Goal: Transaction & Acquisition: Book appointment/travel/reservation

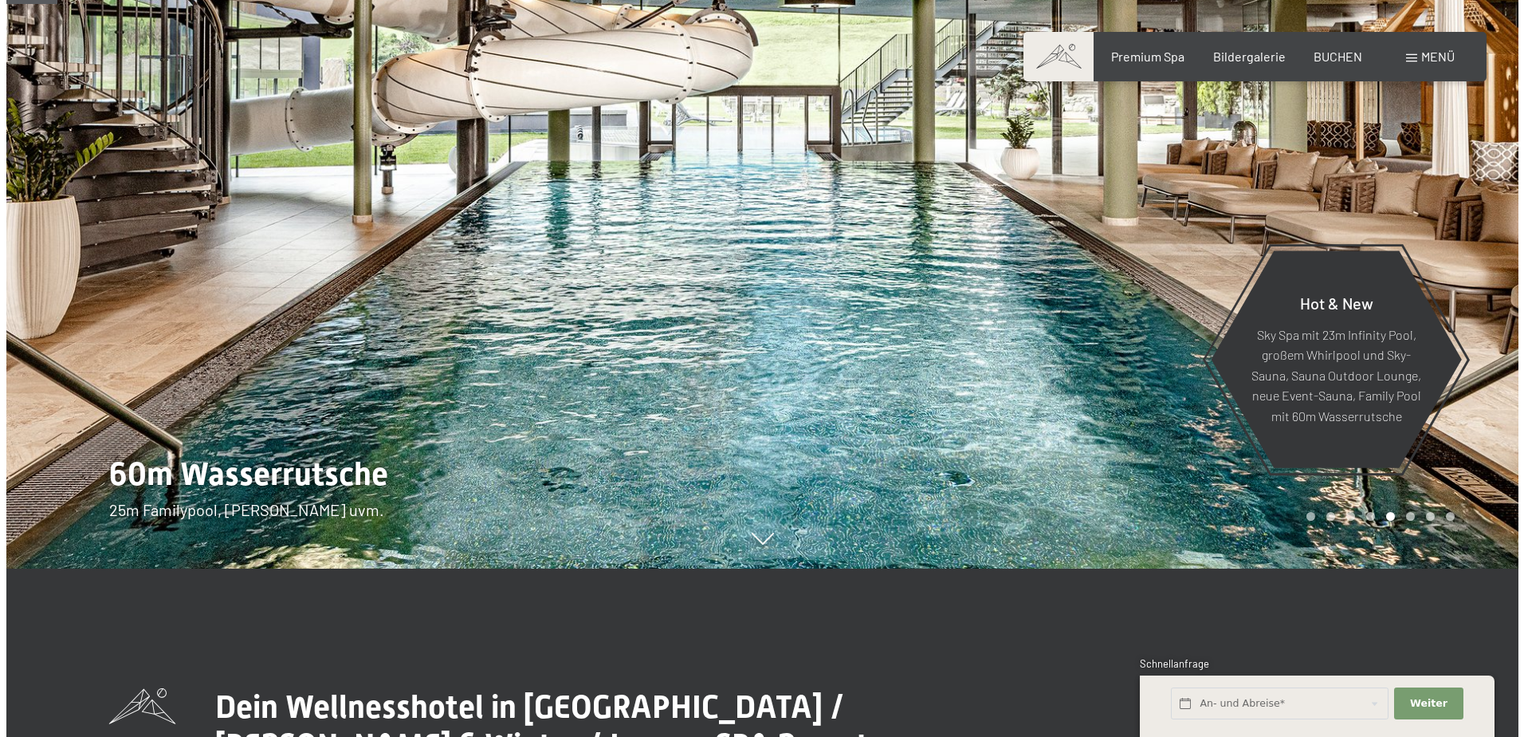
scroll to position [159, 0]
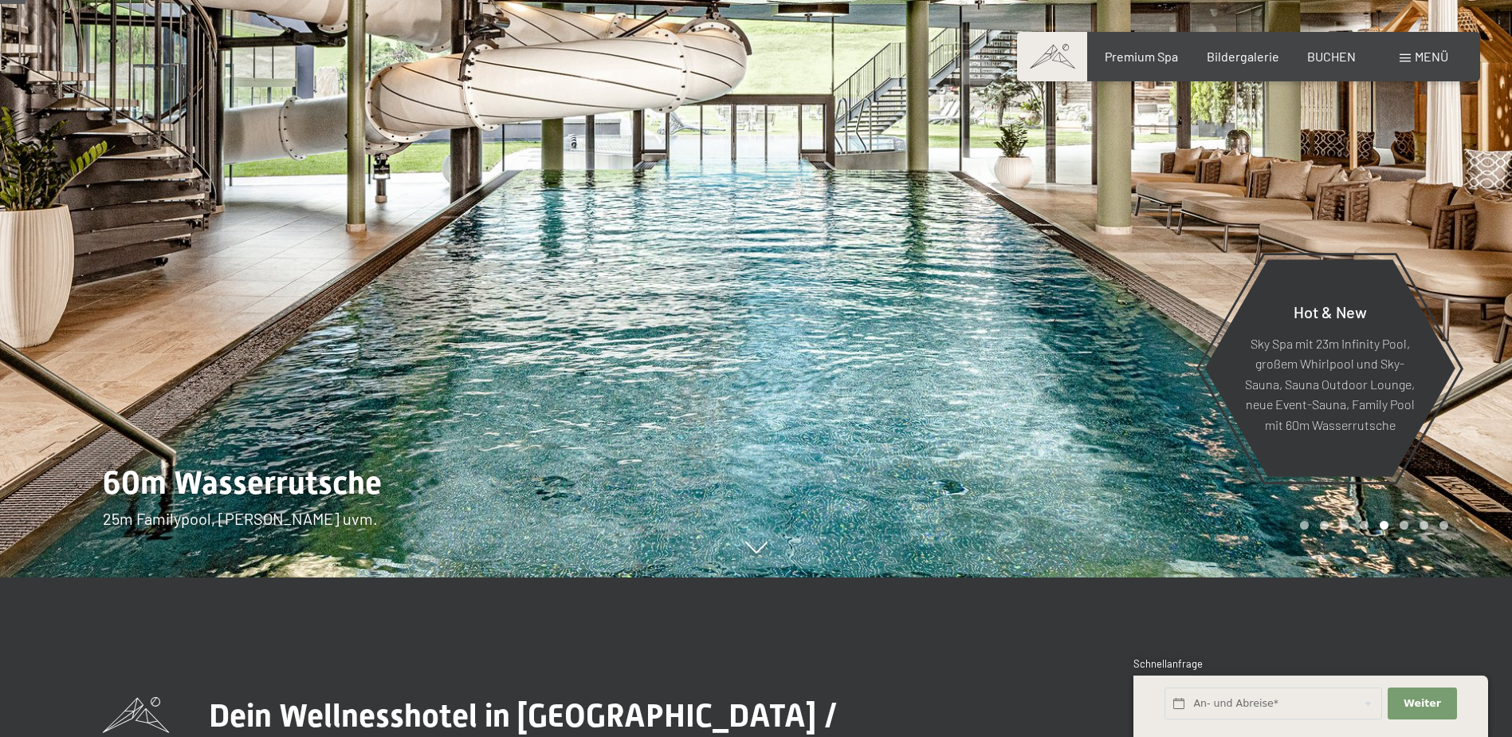
click at [979, 289] on div at bounding box center [1135, 209] width 757 height 737
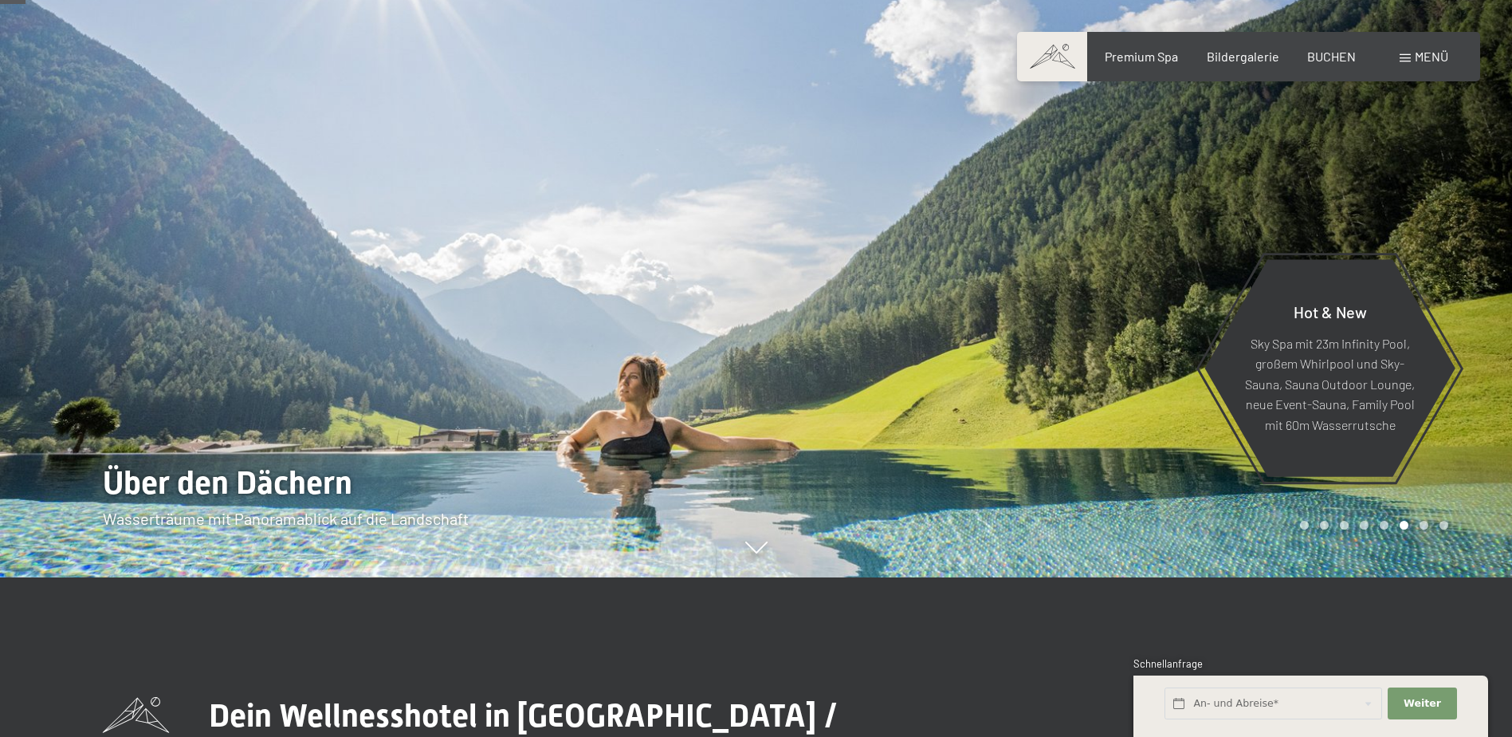
click at [979, 289] on div at bounding box center [1135, 209] width 757 height 737
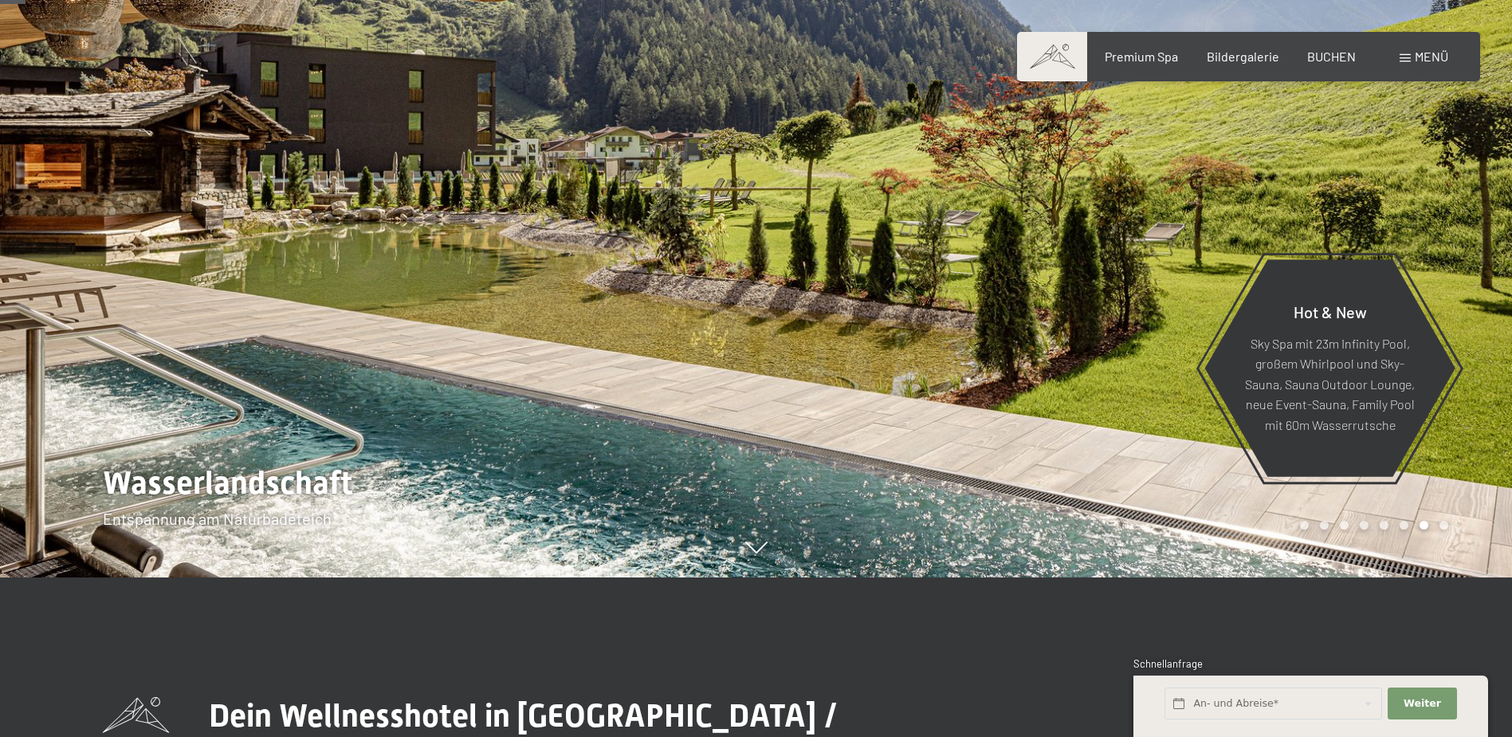
click at [979, 289] on div at bounding box center [1135, 209] width 757 height 737
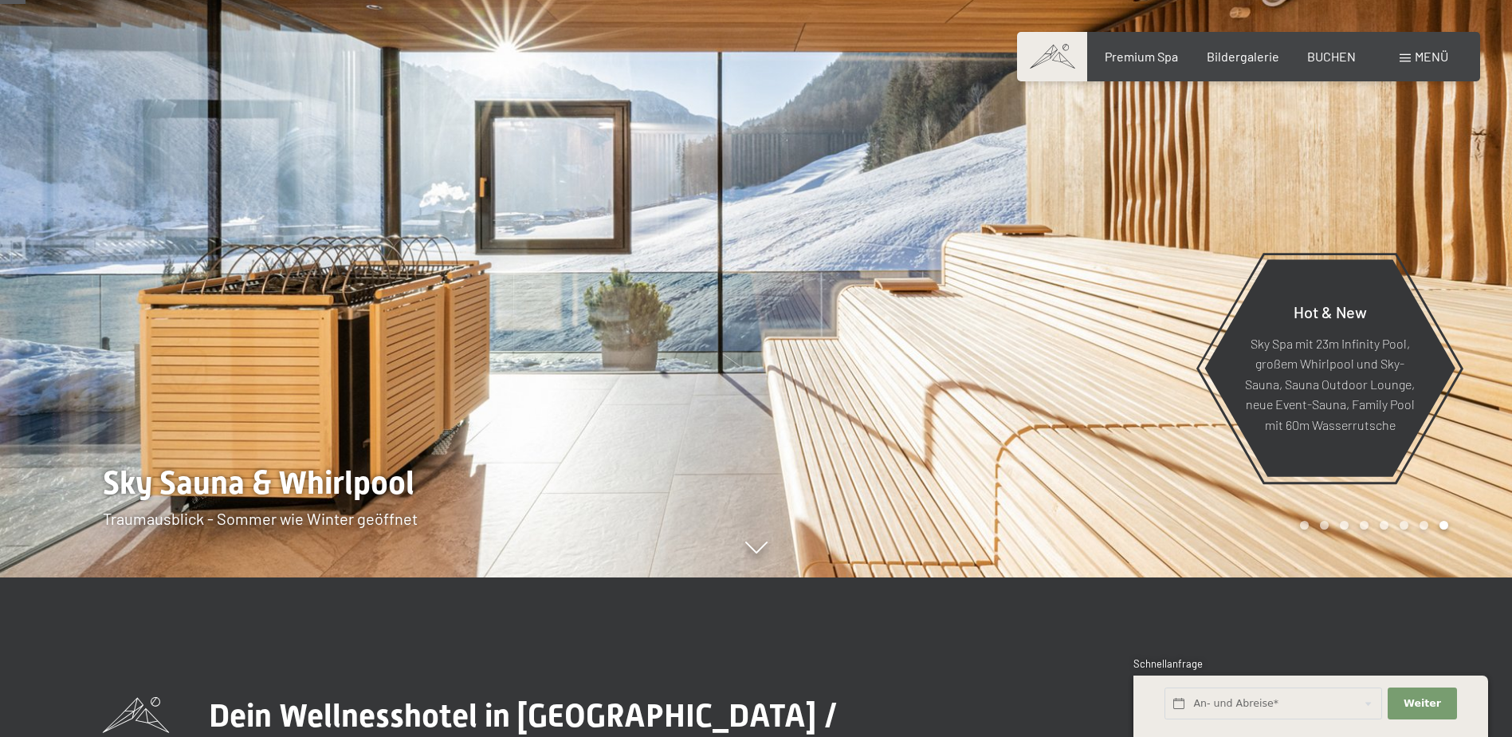
click at [979, 289] on div at bounding box center [1135, 209] width 757 height 737
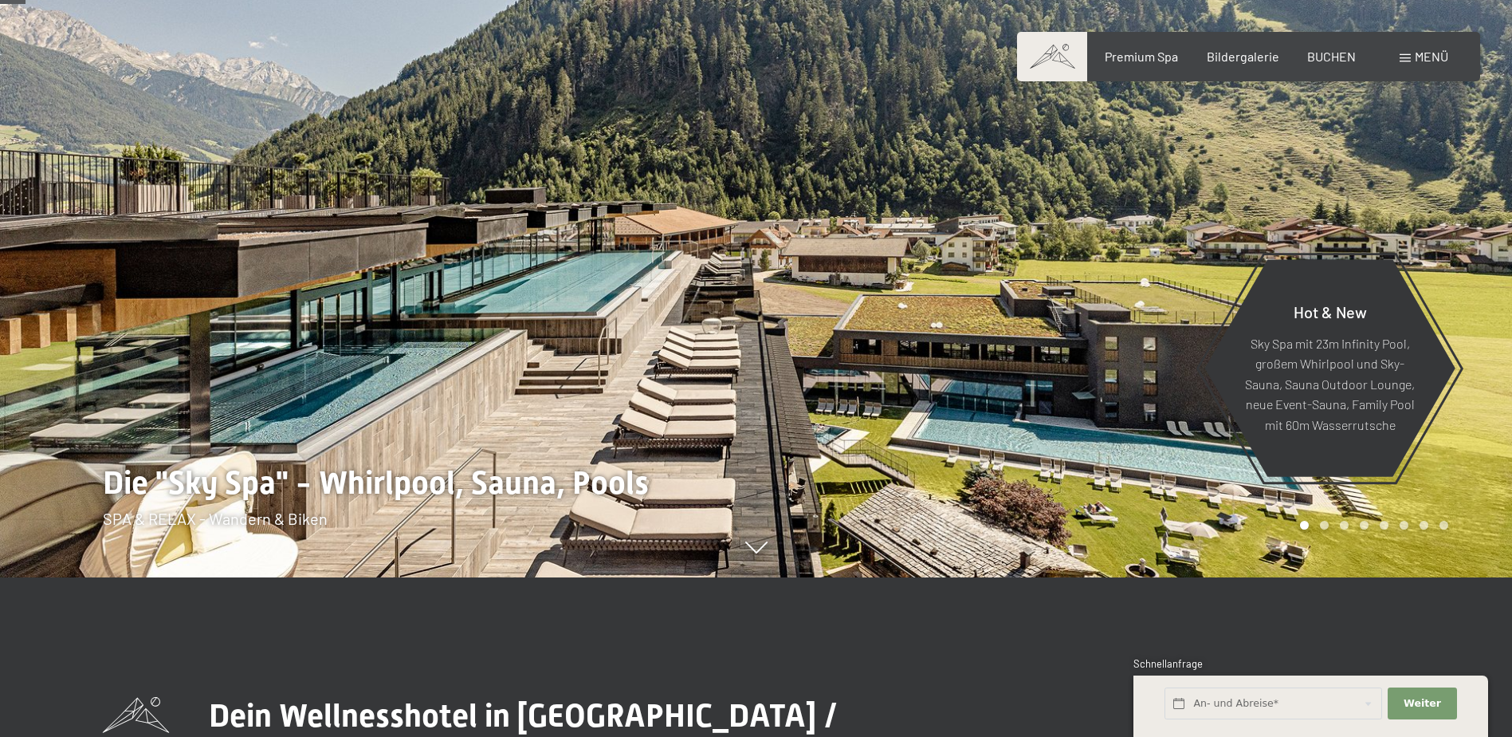
click at [979, 289] on div at bounding box center [1135, 209] width 757 height 737
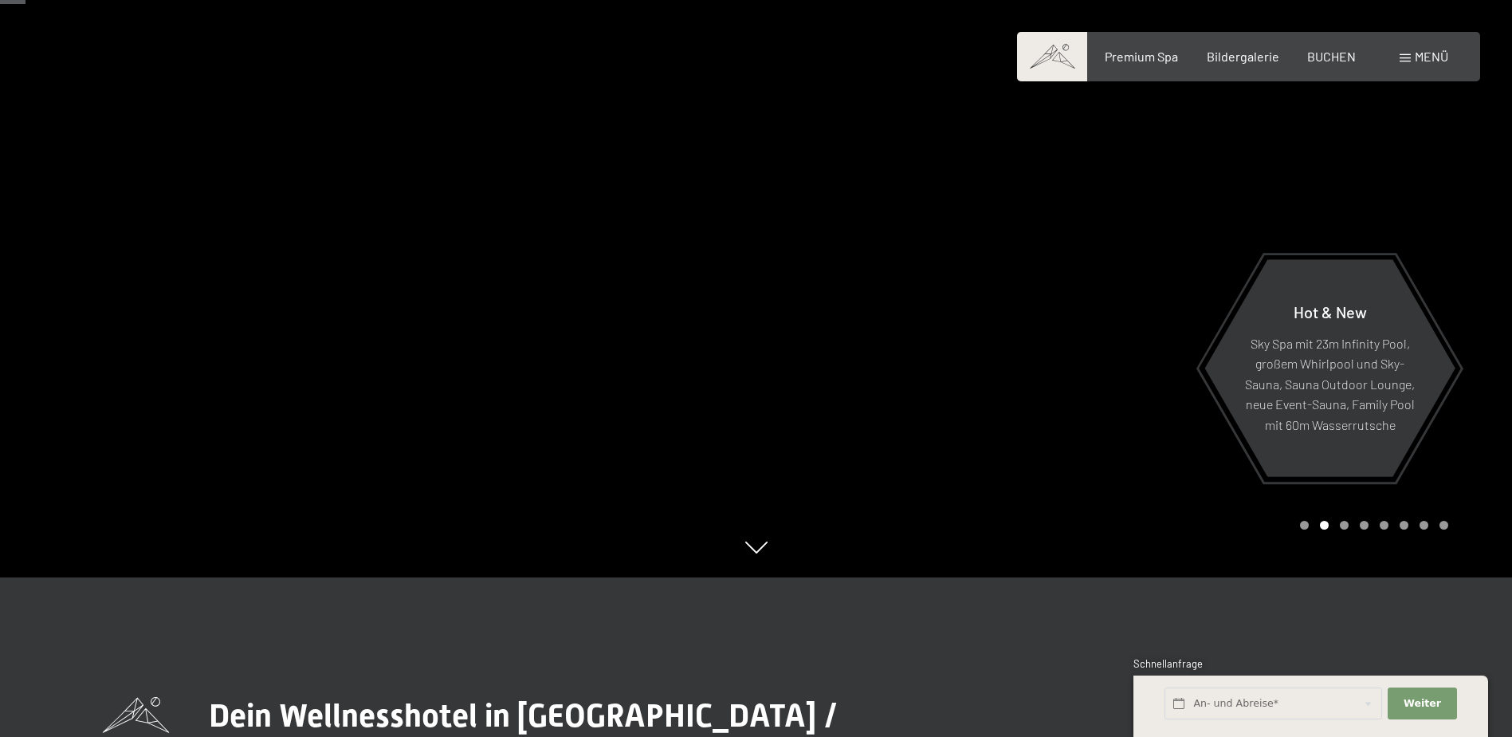
click at [1426, 56] on span "Menü" at bounding box center [1431, 56] width 33 height 15
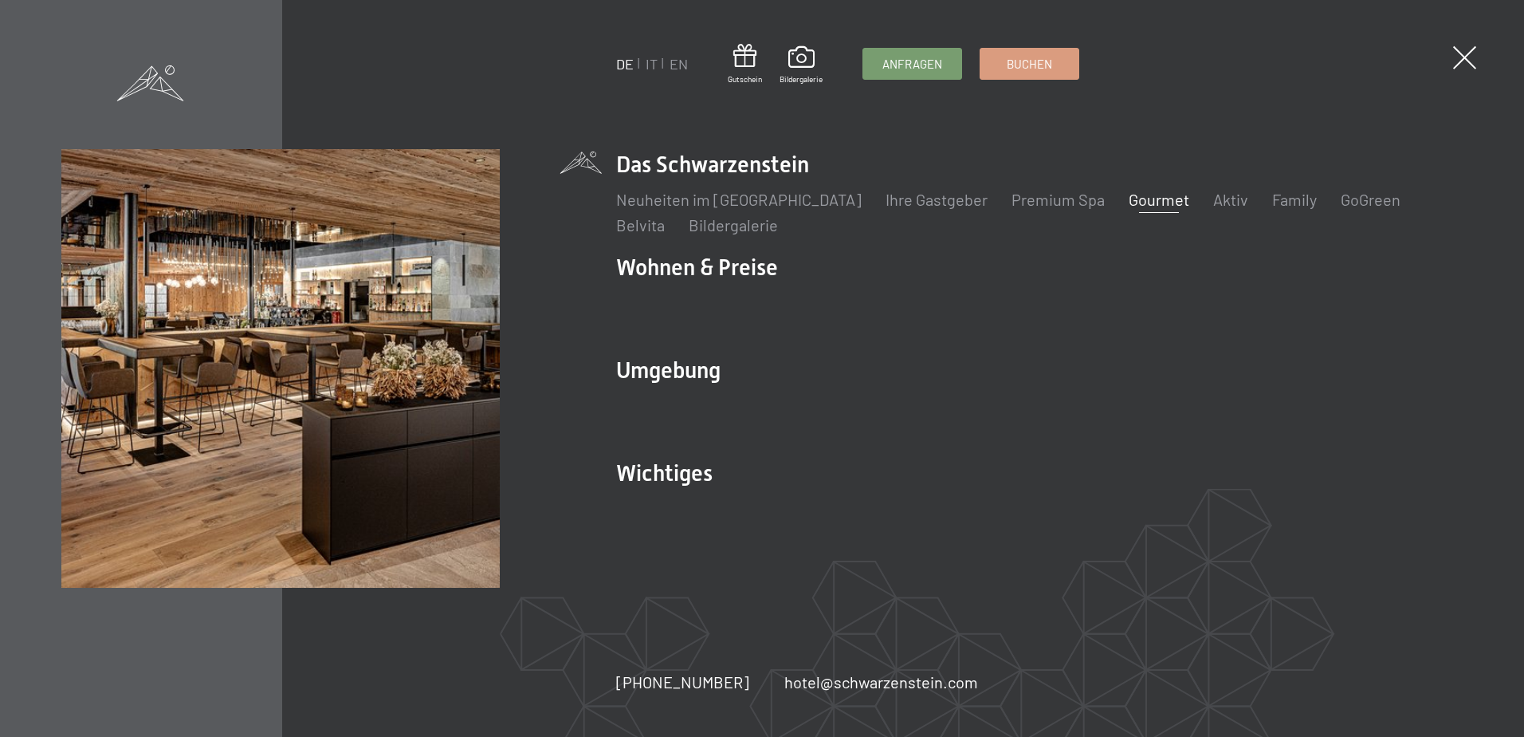
click at [1129, 193] on link "Gourmet" at bounding box center [1159, 199] width 61 height 19
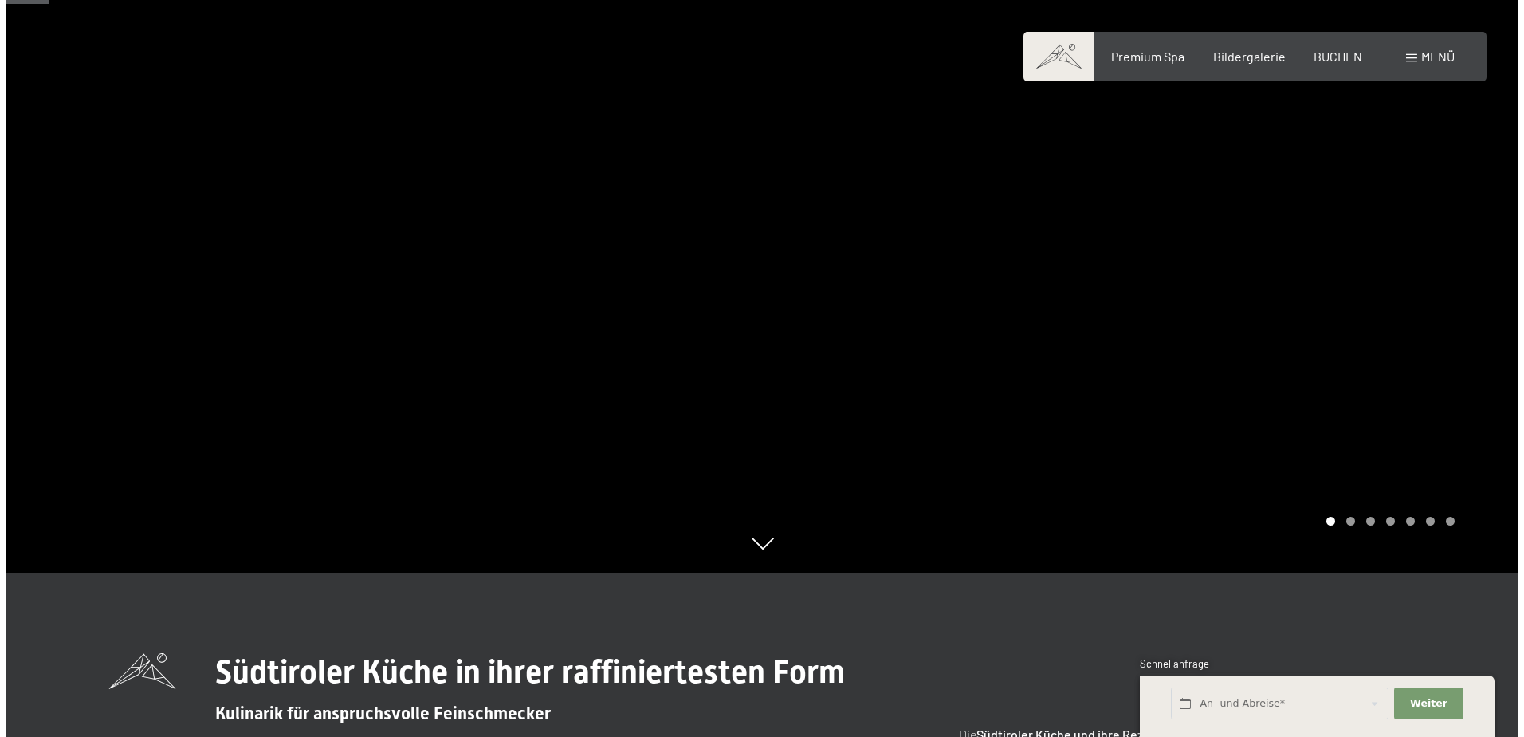
scroll to position [159, 0]
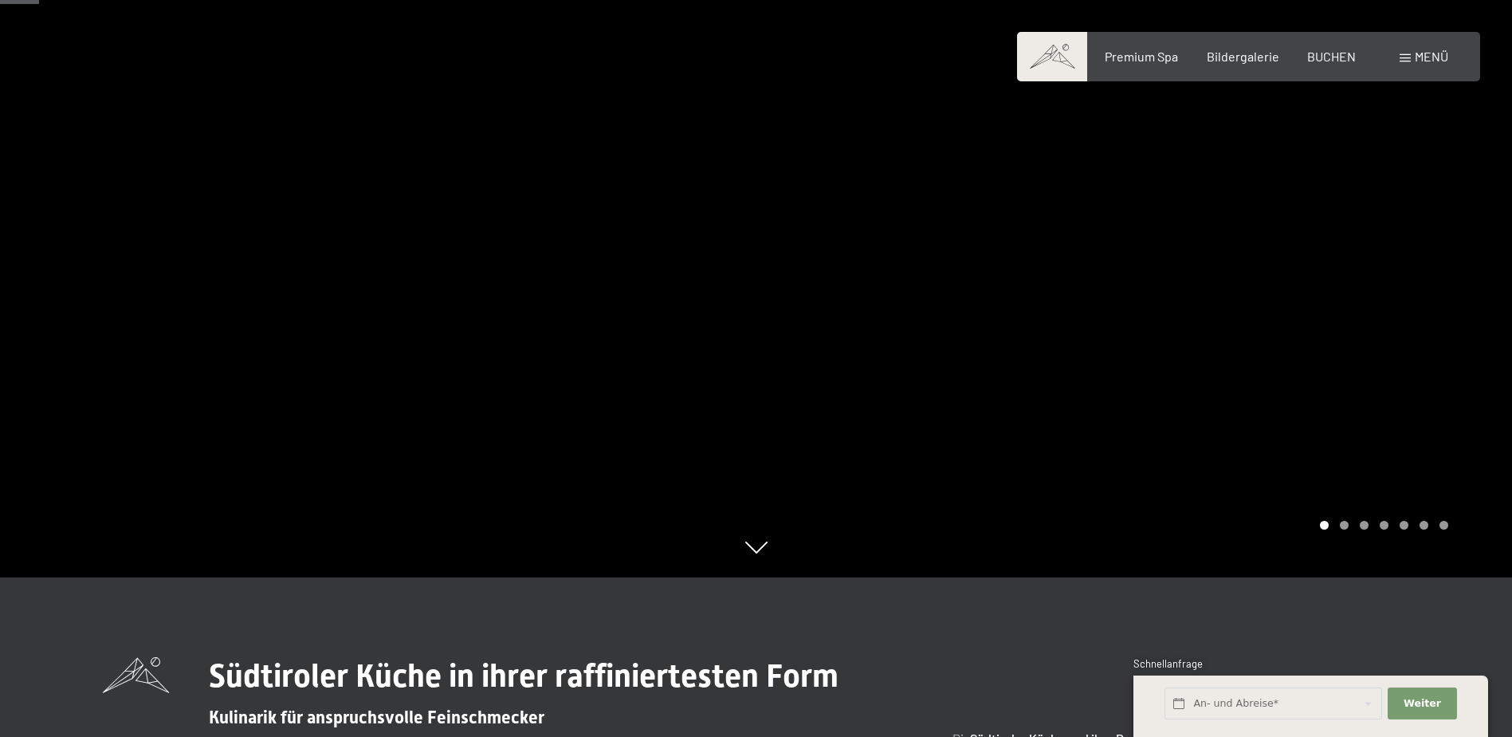
click at [1434, 55] on span "Menü" at bounding box center [1431, 56] width 33 height 15
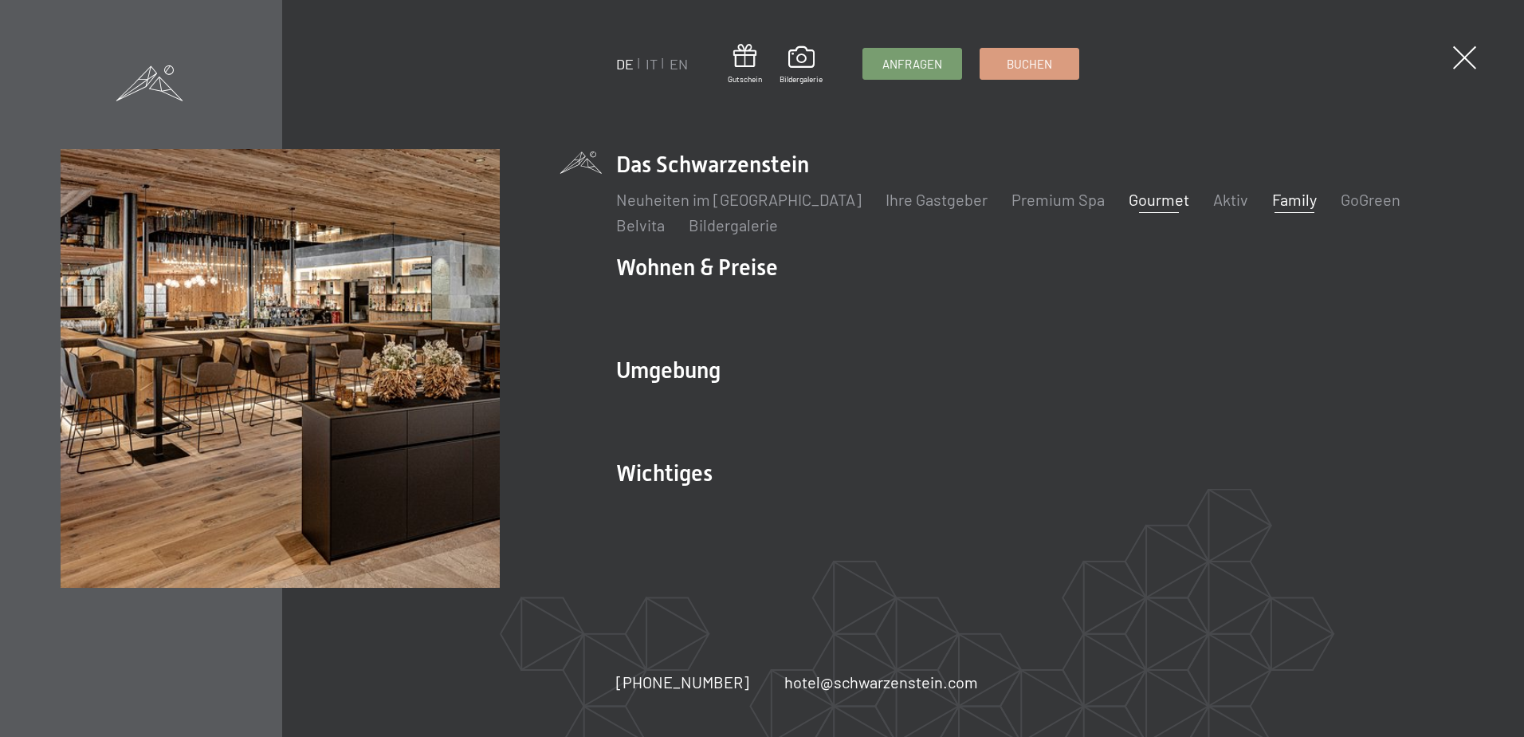
click at [1272, 198] on link "Family" at bounding box center [1294, 199] width 45 height 19
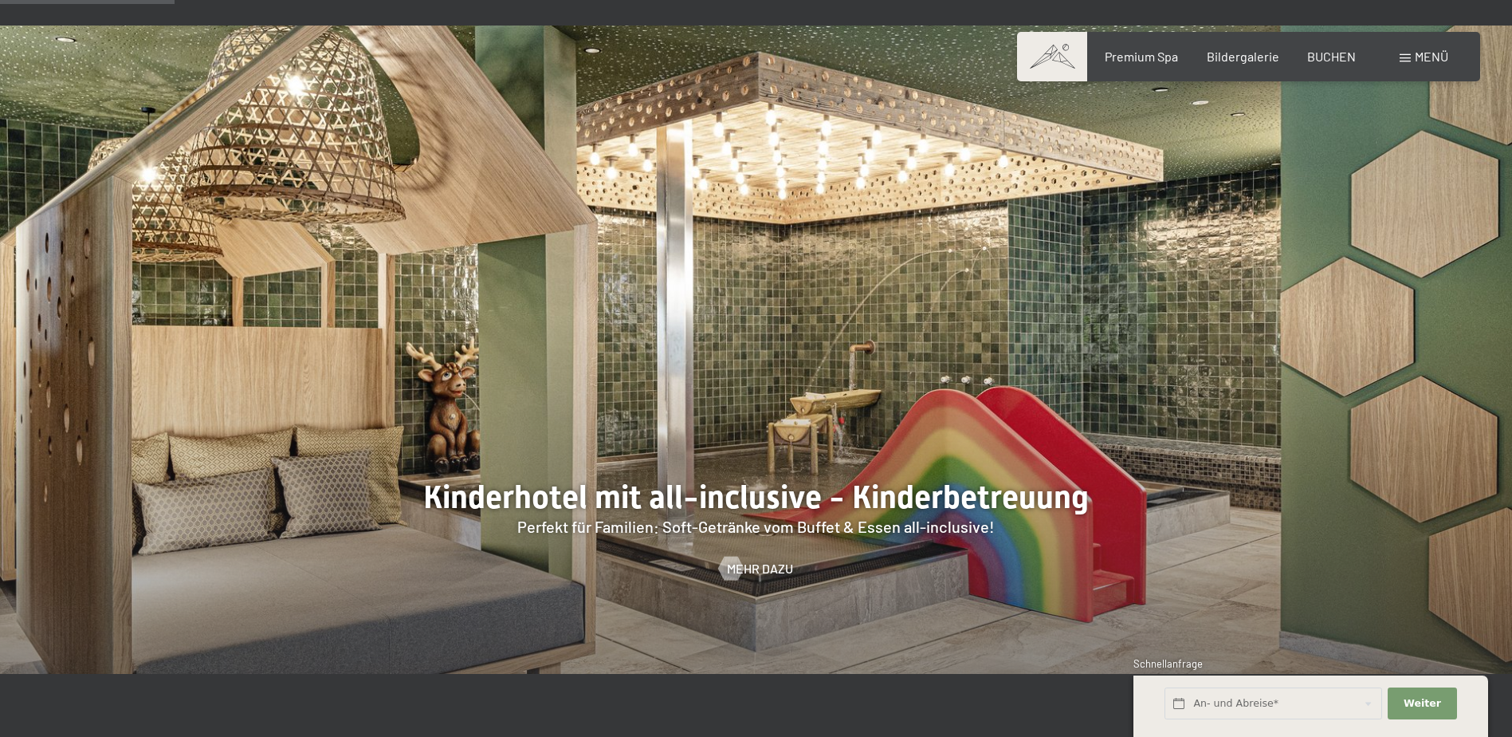
scroll to position [1435, 0]
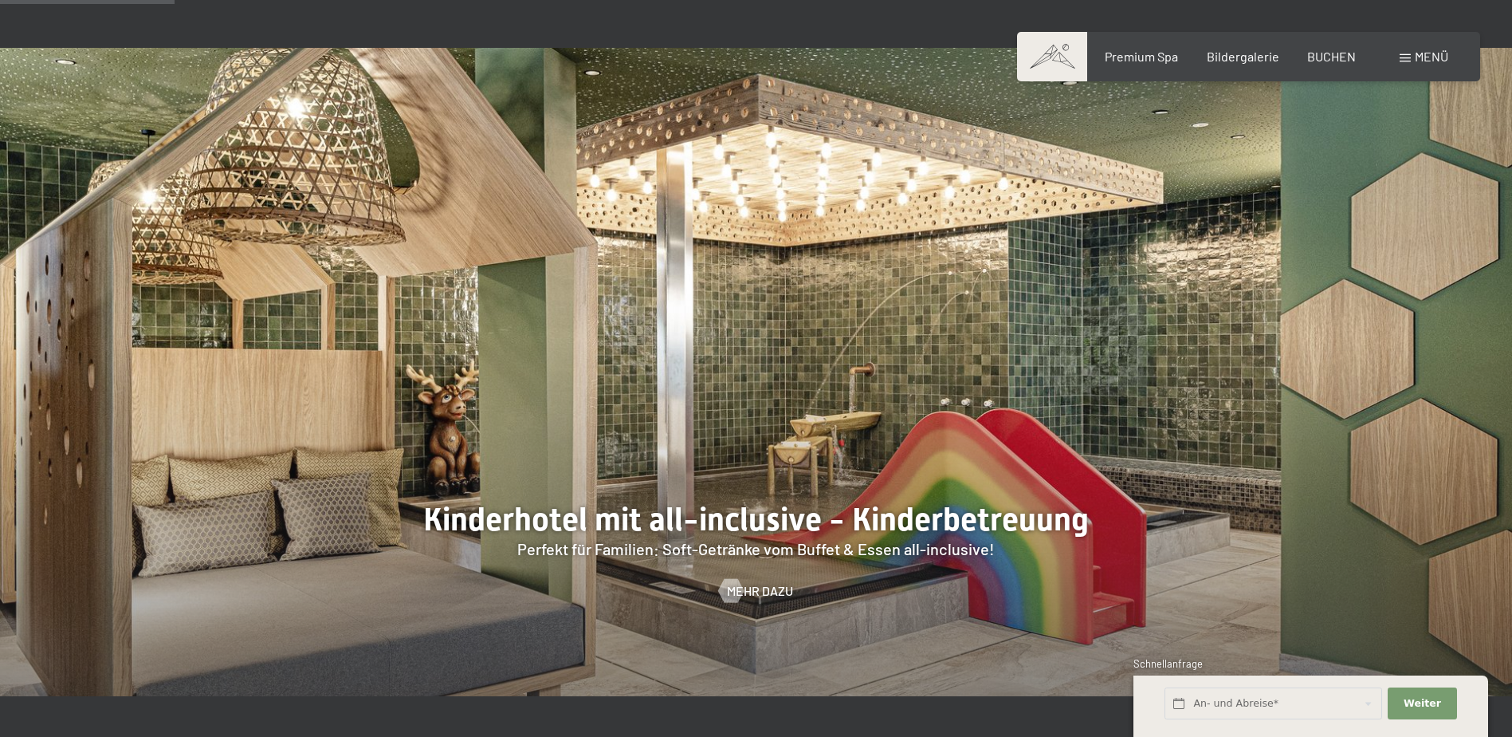
click at [1099, 359] on div at bounding box center [756, 371] width 1512 height 647
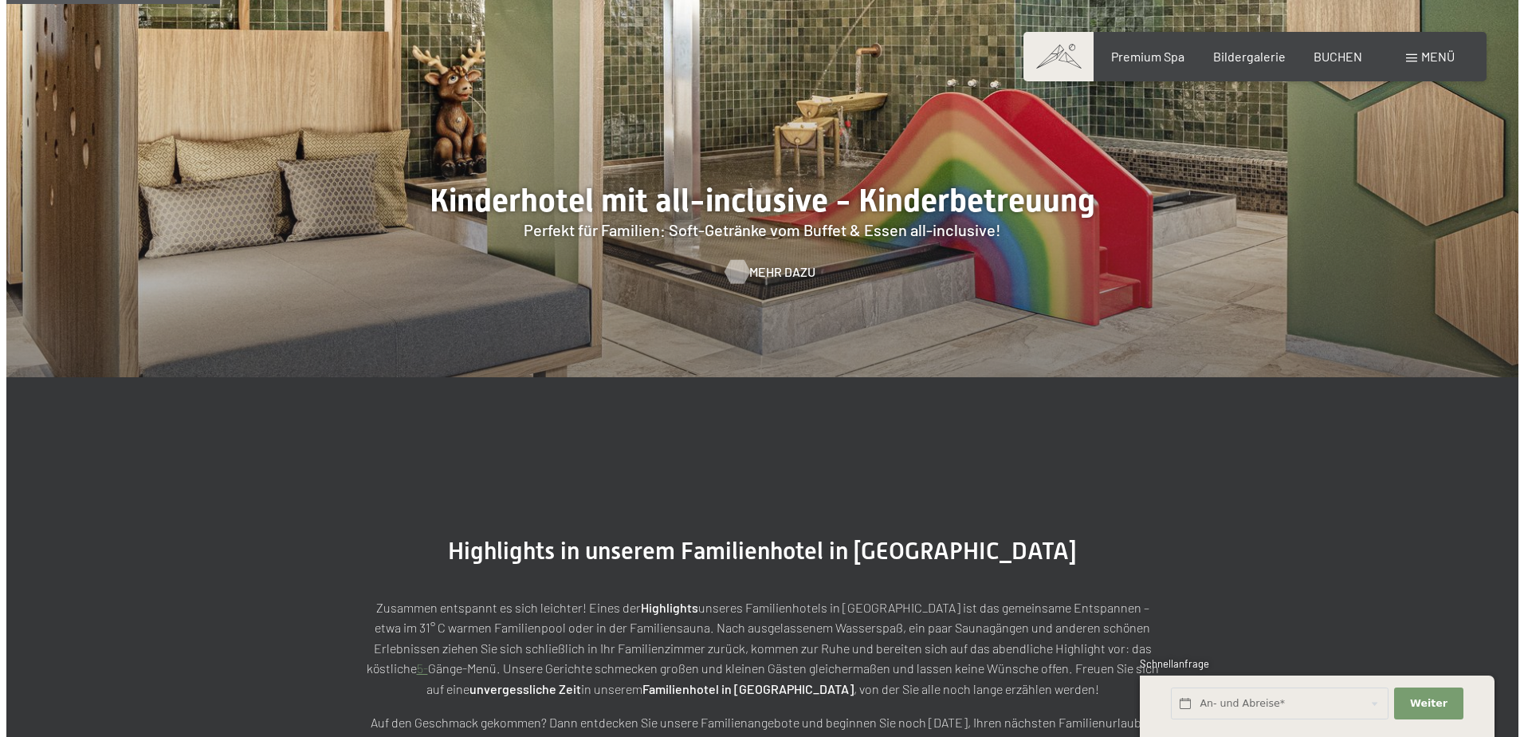
scroll to position [0, 0]
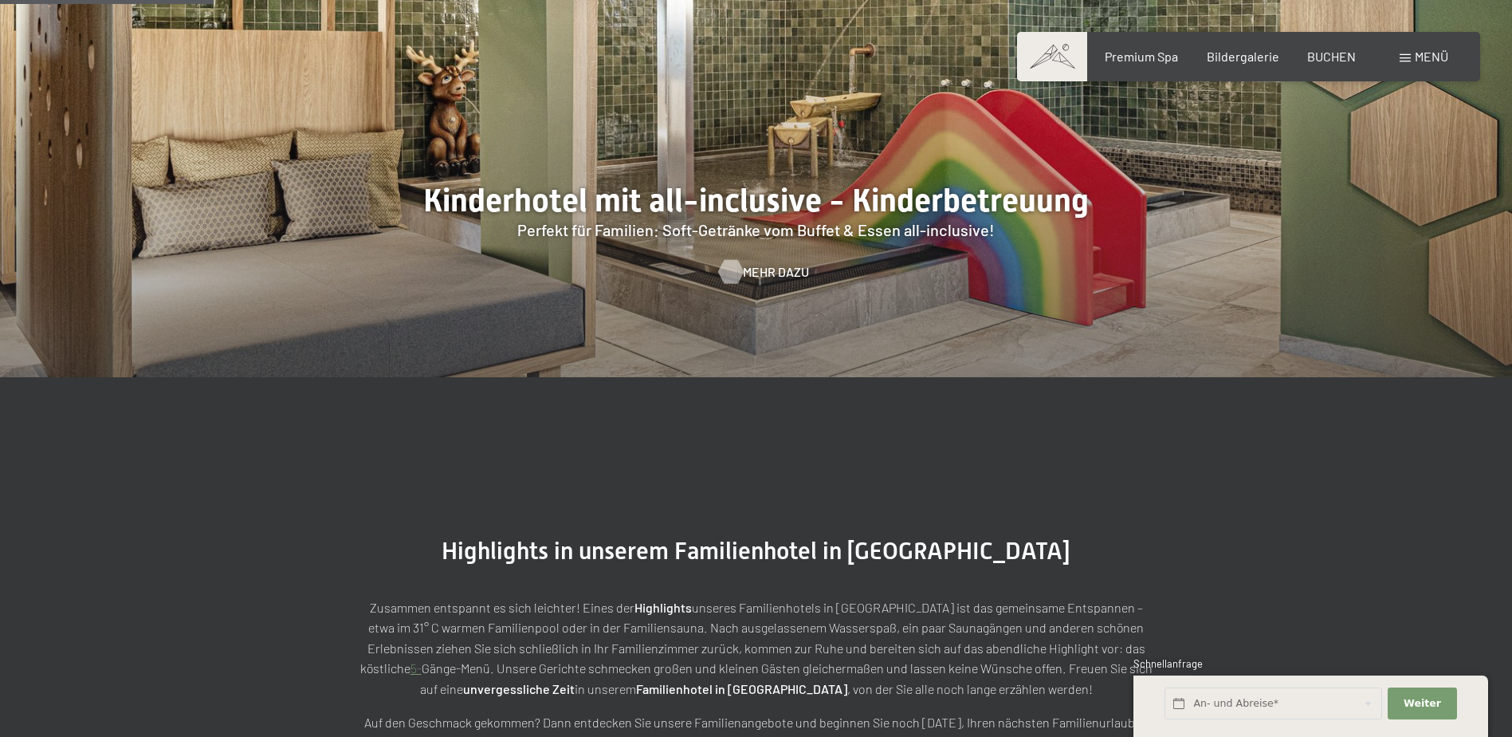
click at [788, 263] on span "Mehr dazu" at bounding box center [776, 272] width 66 height 18
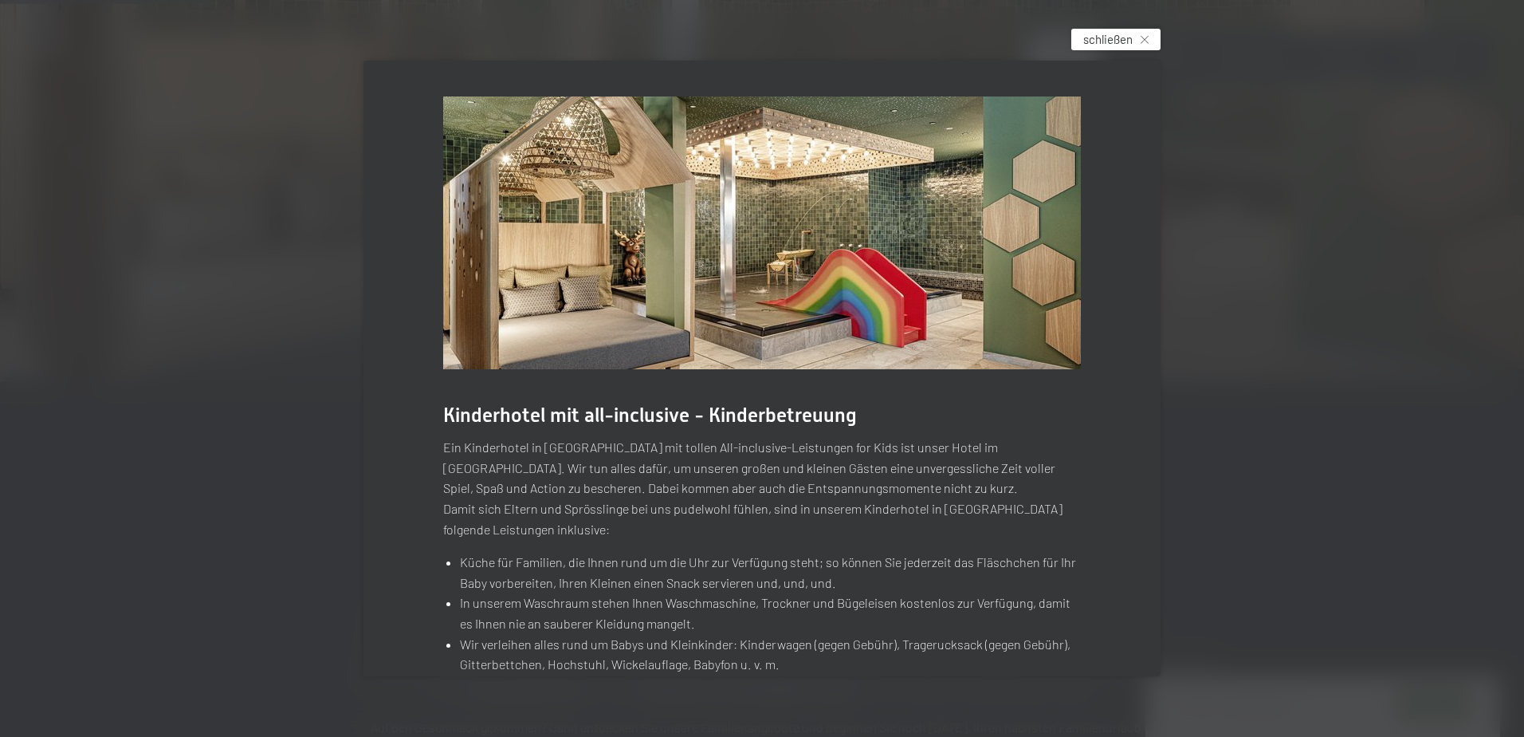
click at [1115, 39] on span "schließen" at bounding box center [1107, 39] width 49 height 17
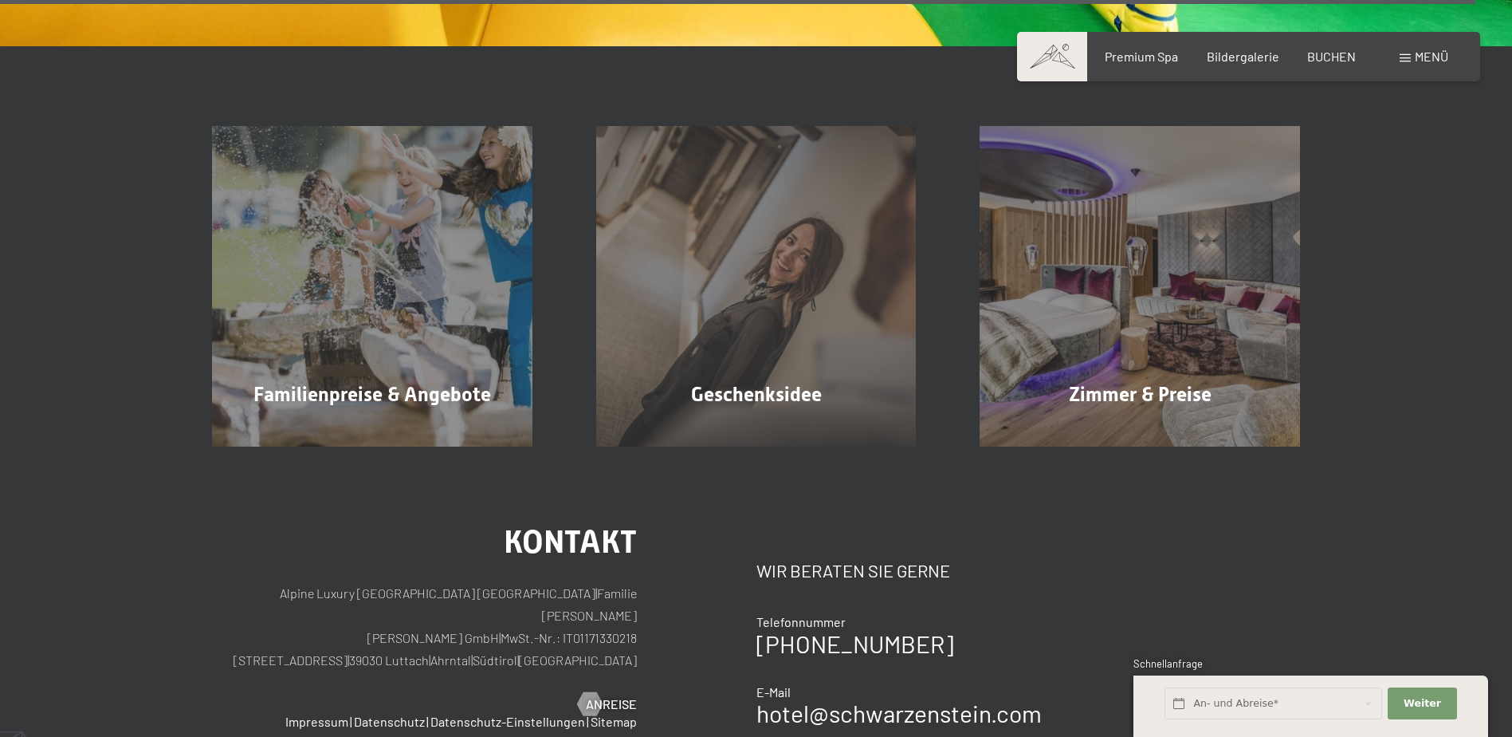
scroll to position [12118, 0]
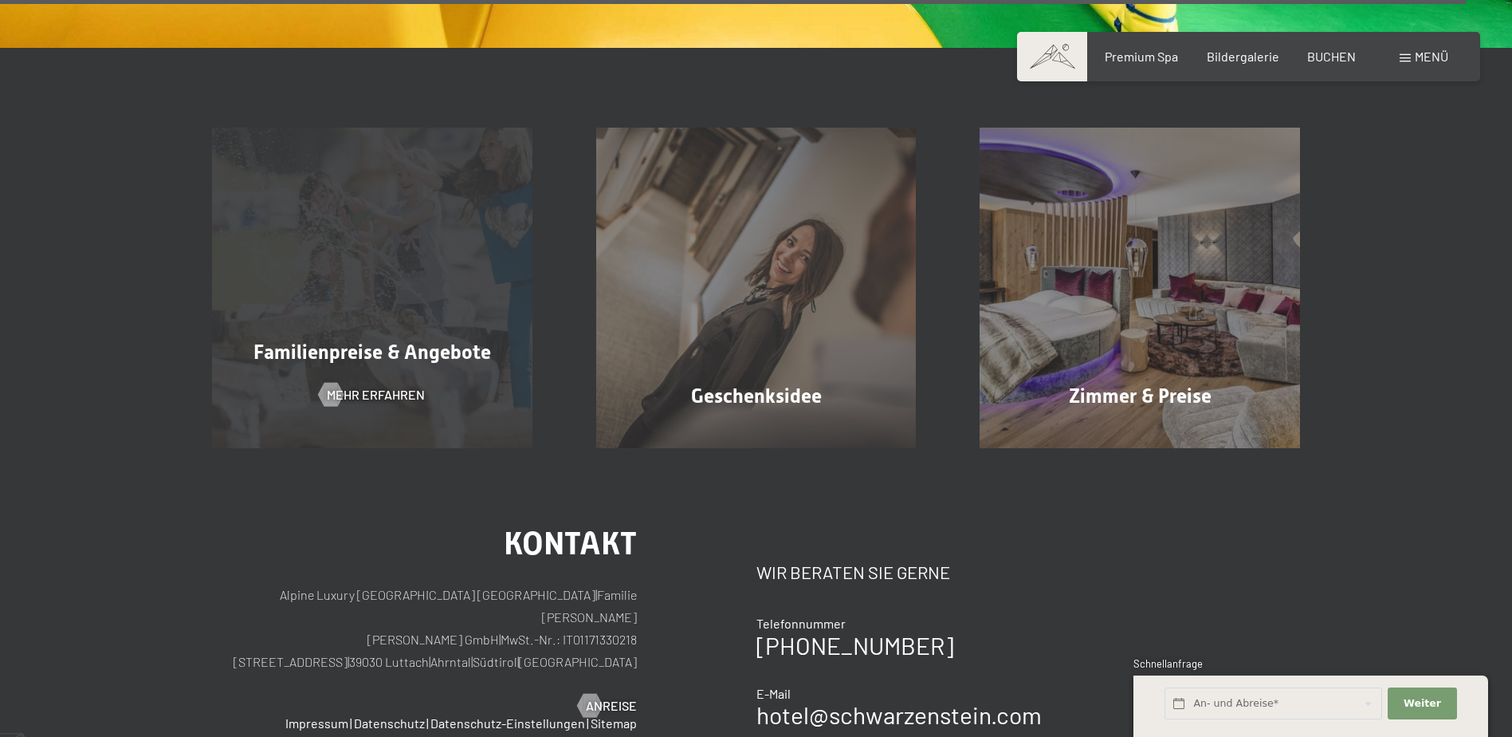
click at [383, 179] on div "Familienpreise & Angebote Mehr erfahren" at bounding box center [372, 288] width 384 height 320
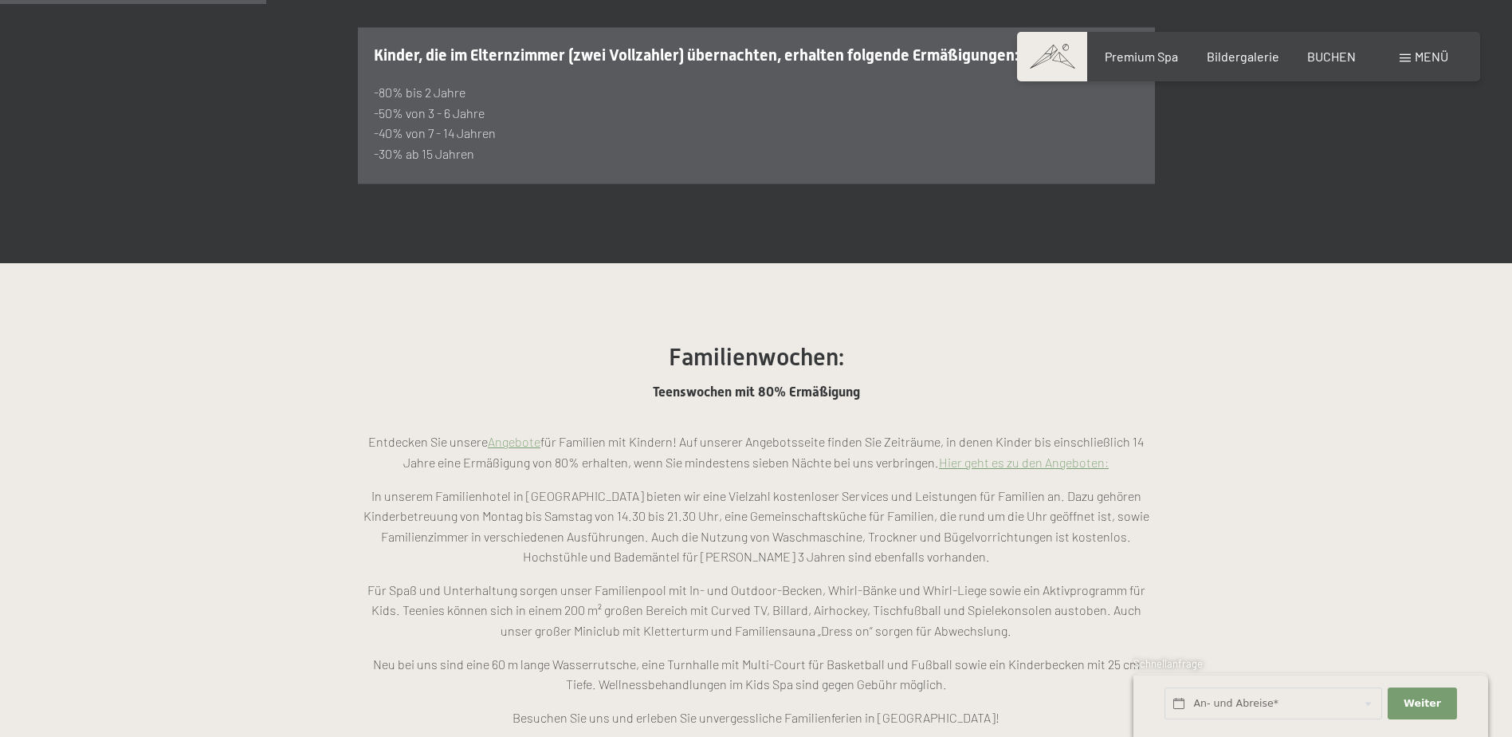
scroll to position [1196, 0]
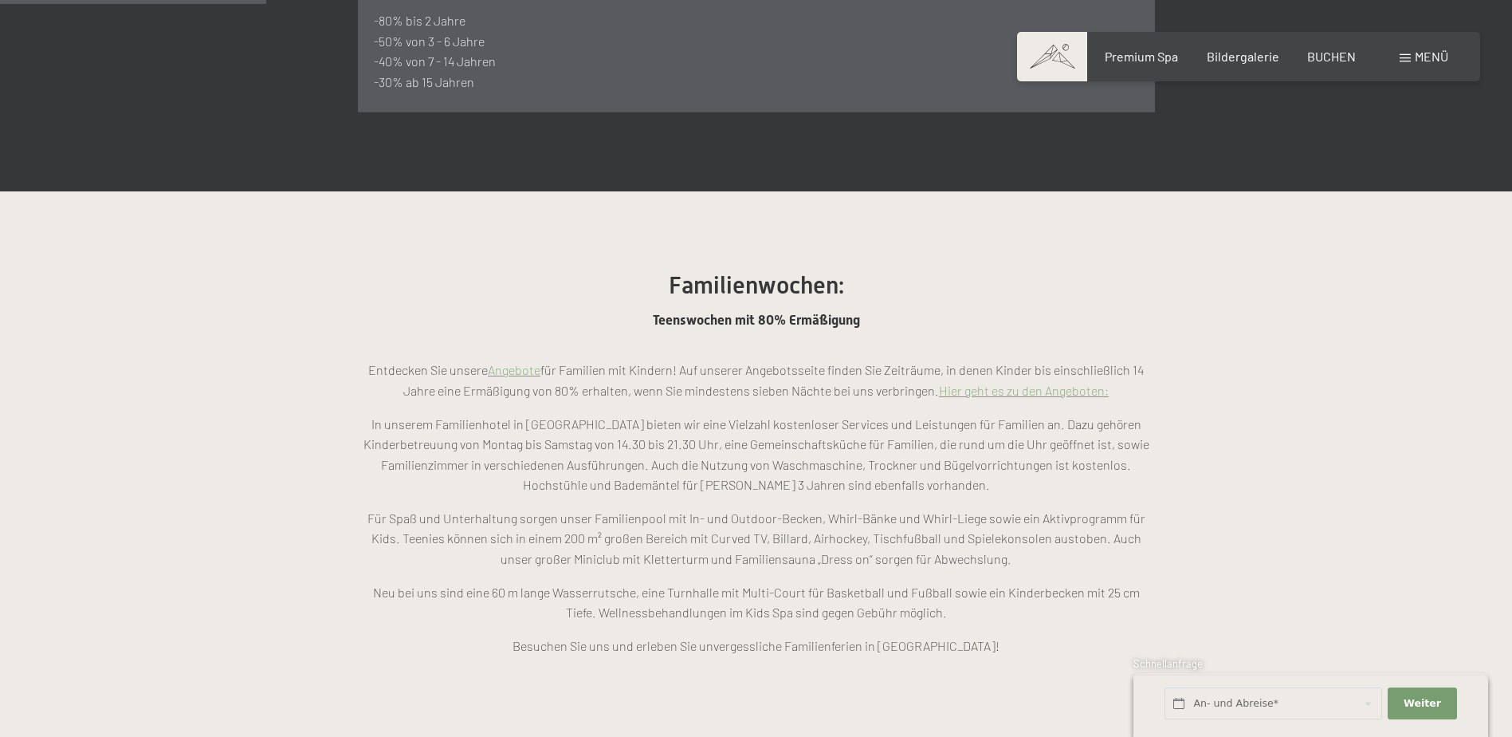
click at [1070, 383] on link "Hier geht es zu den Angeboten:" at bounding box center [1024, 390] width 170 height 15
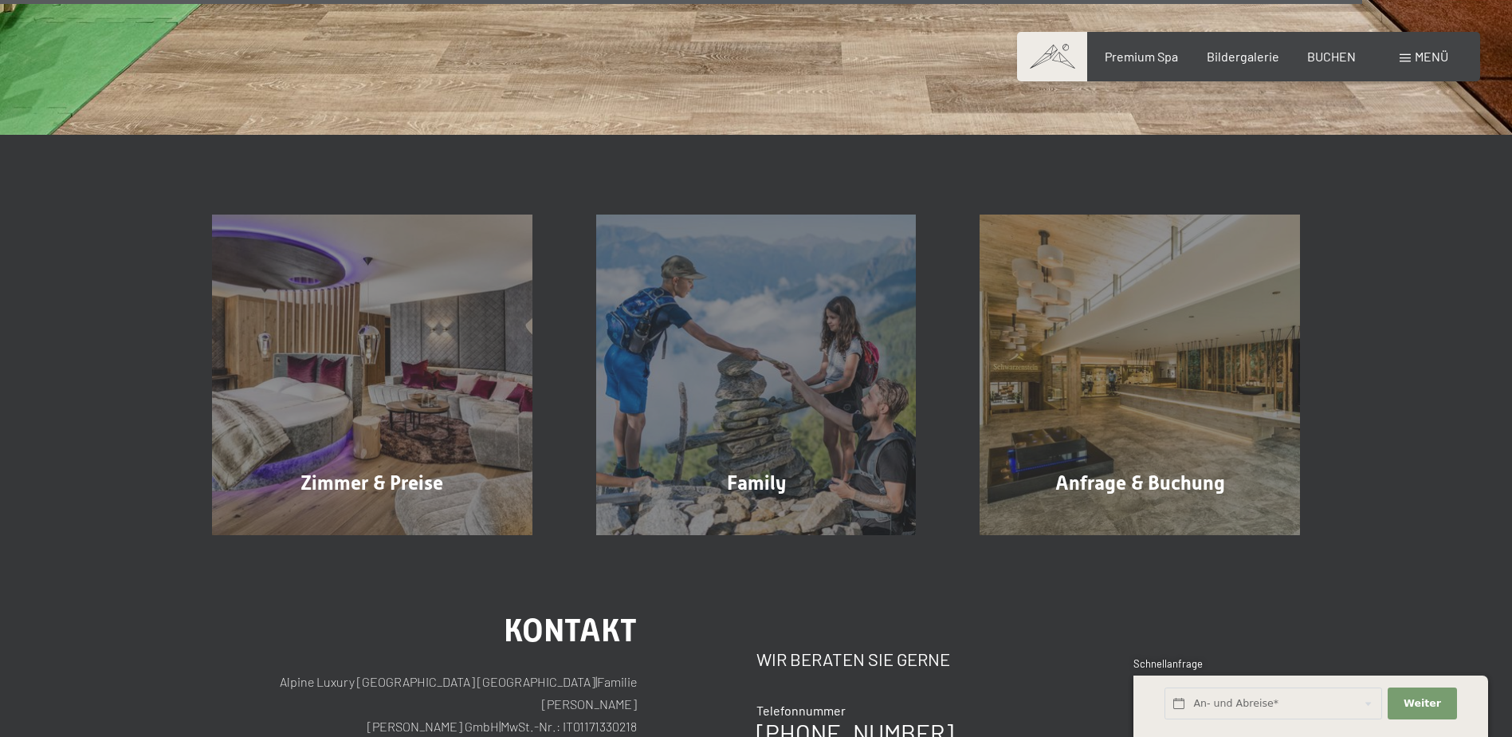
scroll to position [6457, 0]
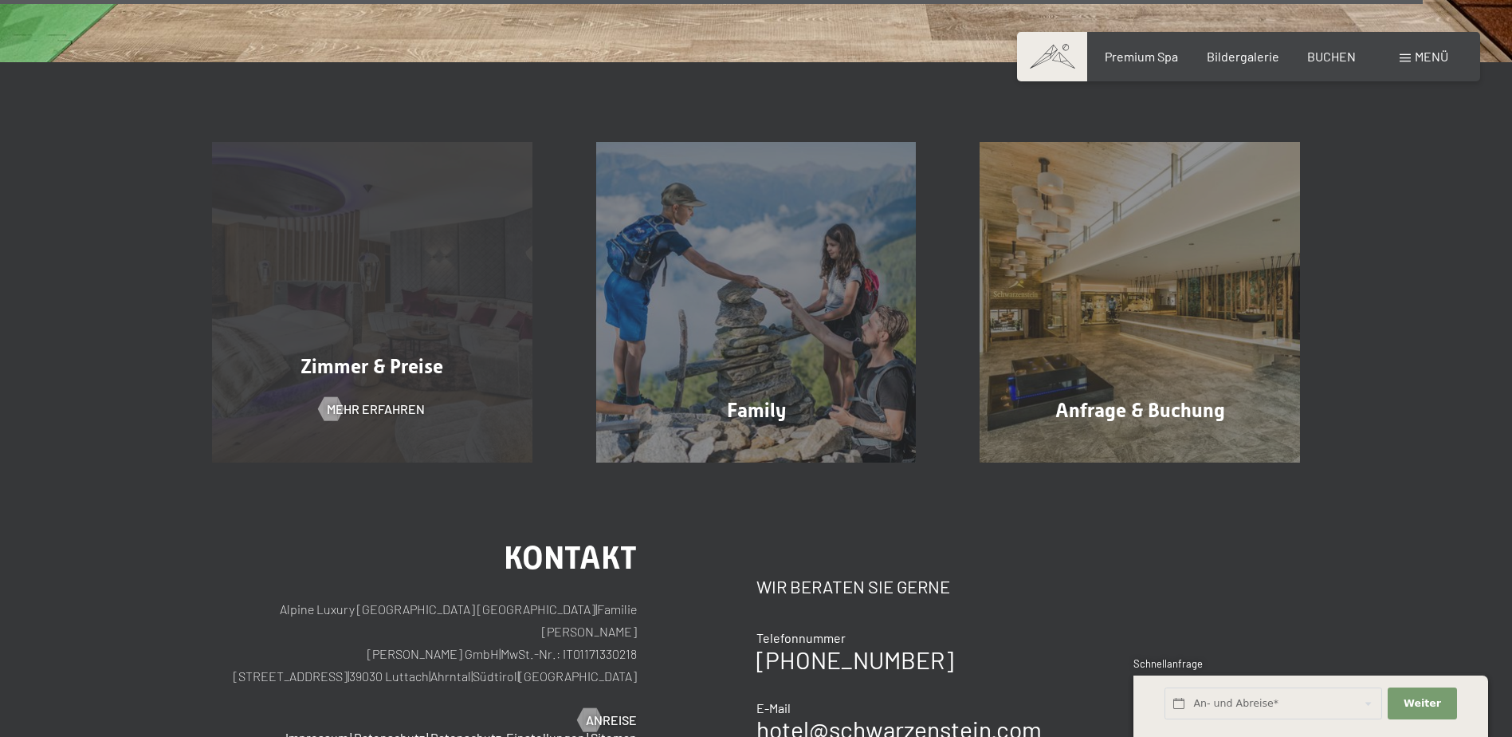
click at [398, 355] on span "Zimmer & Preise" at bounding box center [372, 366] width 143 height 23
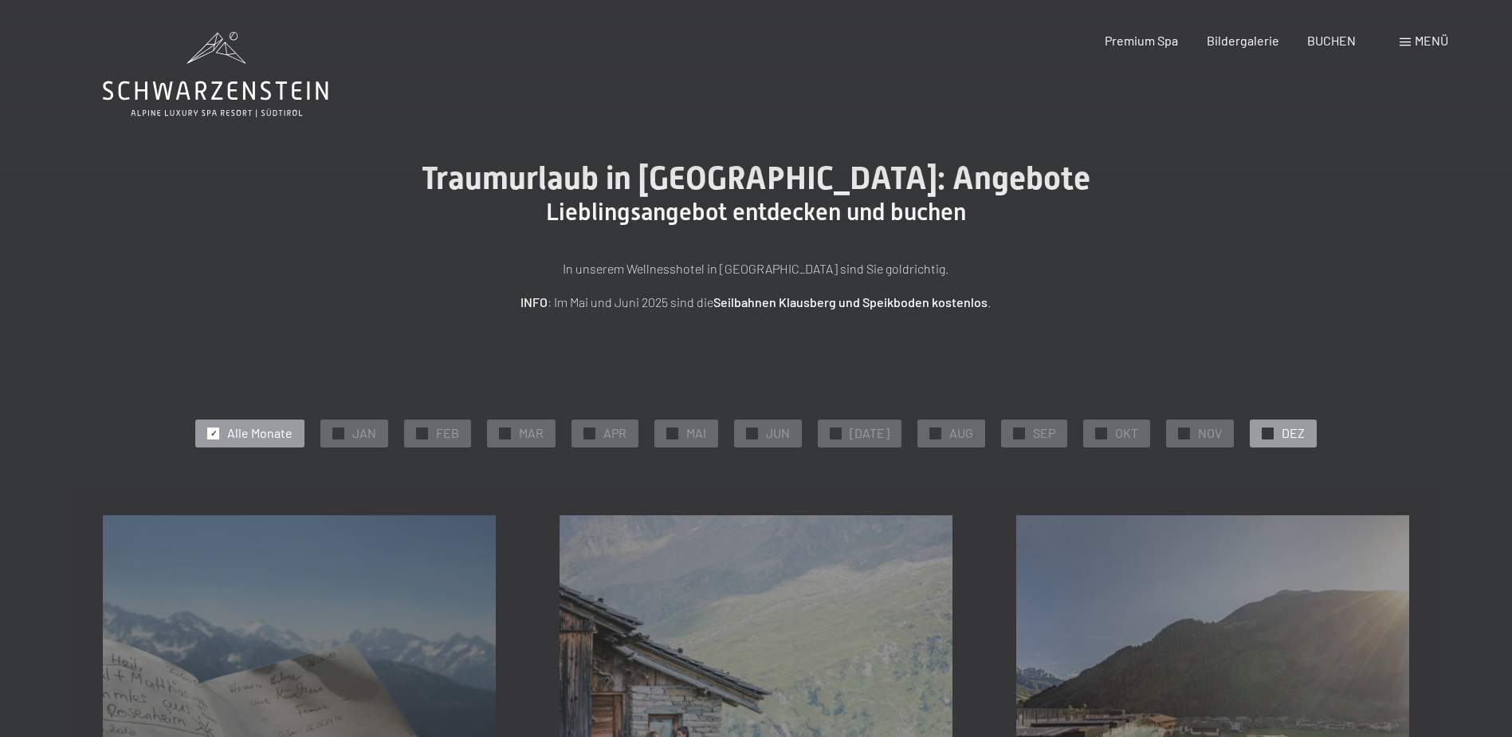
click at [1284, 425] on span "DEZ" at bounding box center [1293, 433] width 23 height 18
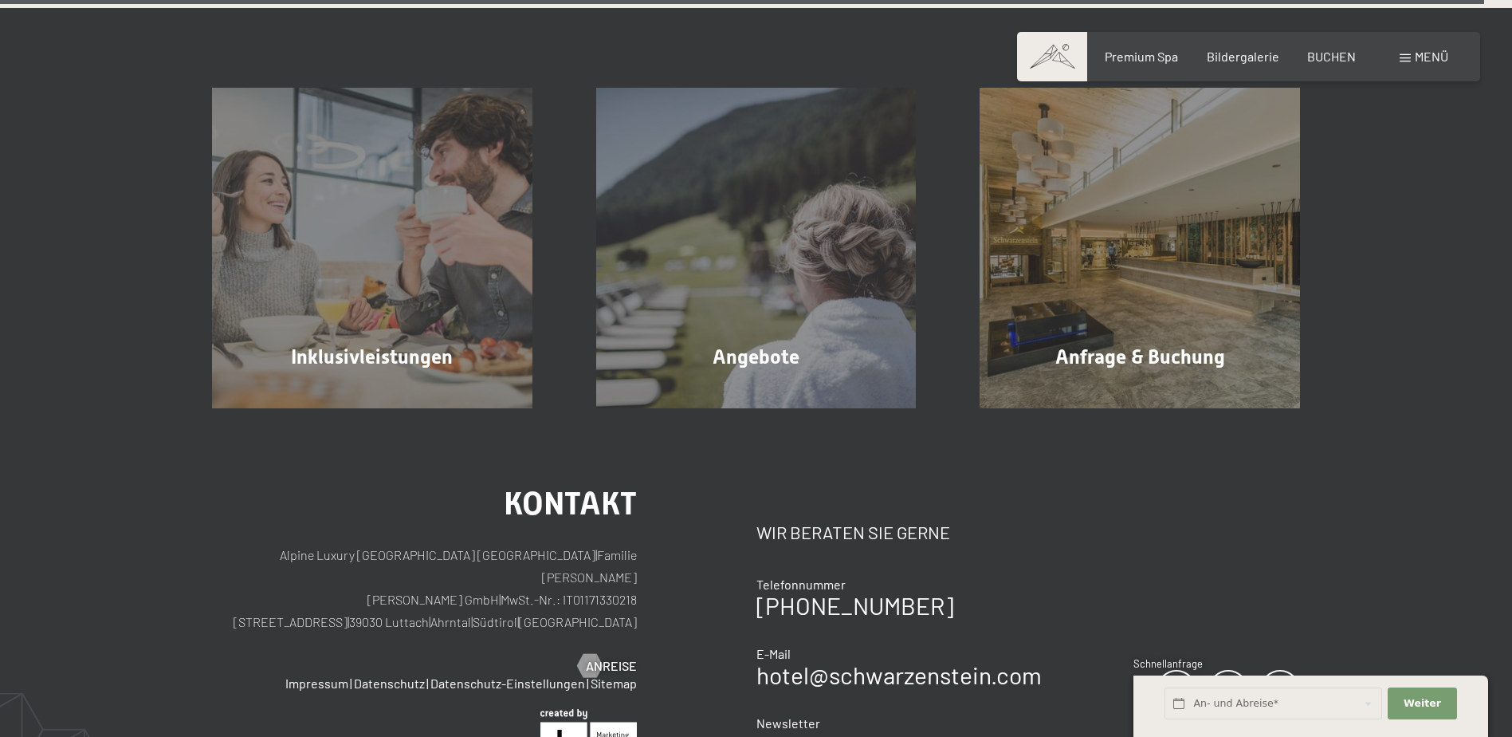
scroll to position [4698, 0]
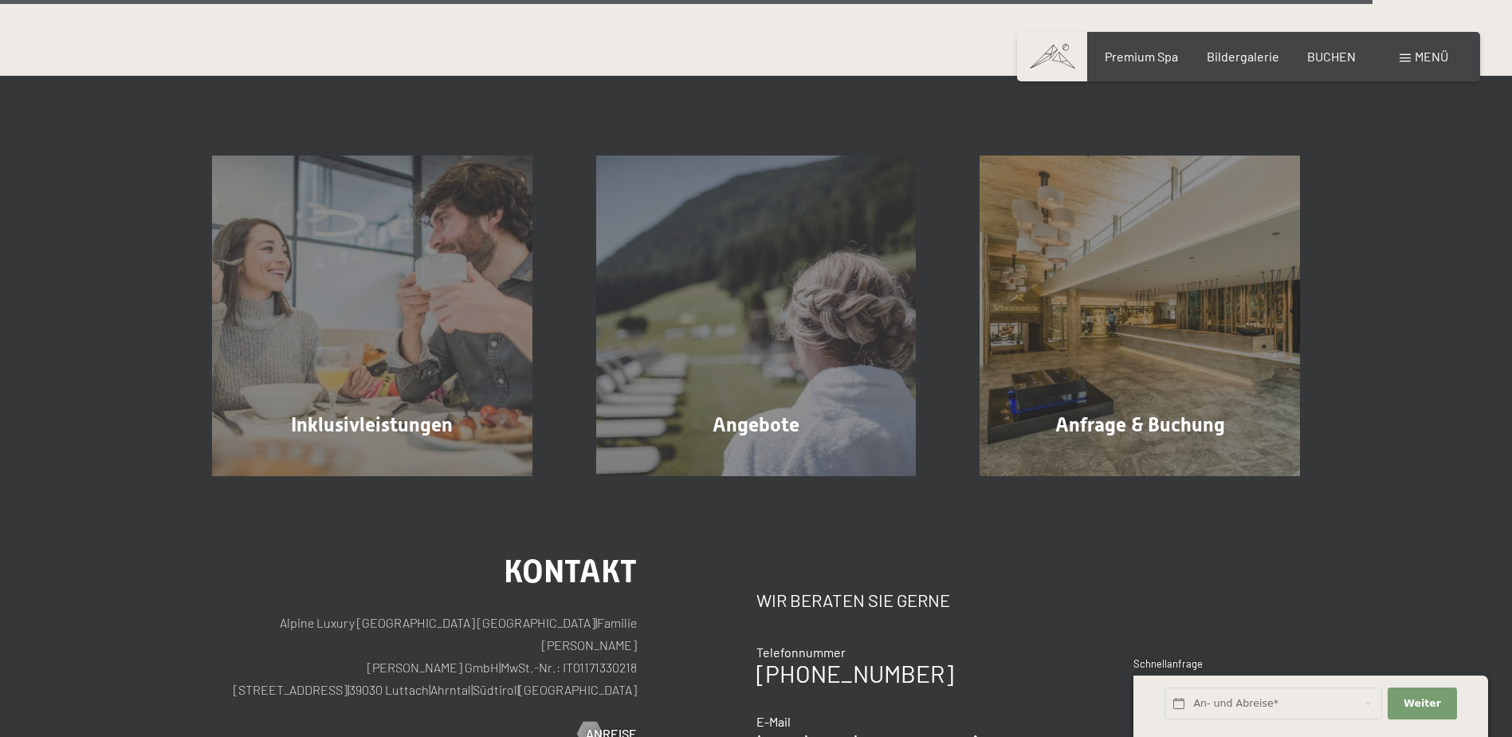
click at [398, 309] on div "Inklusivleistungen Mehr erfahren" at bounding box center [372, 315] width 384 height 320
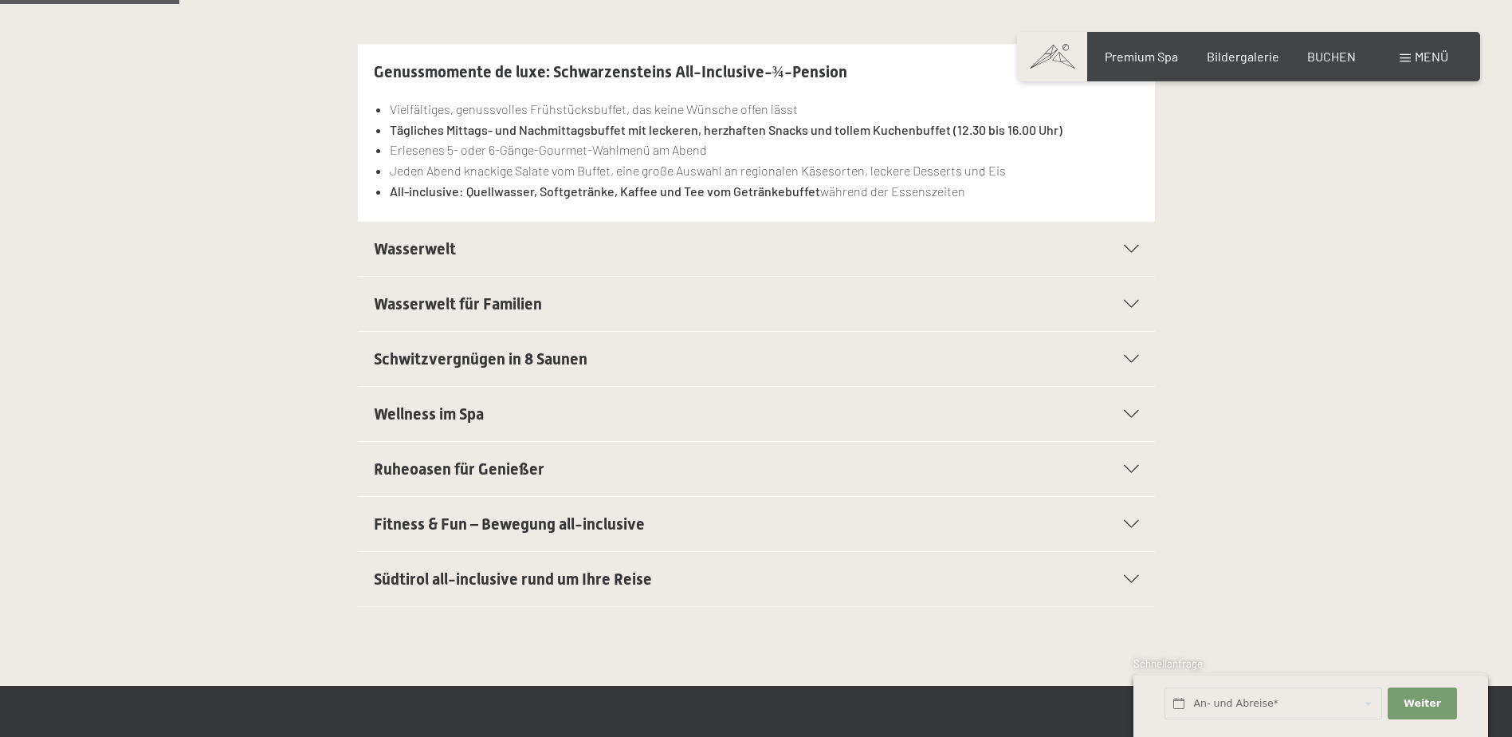
scroll to position [478, 0]
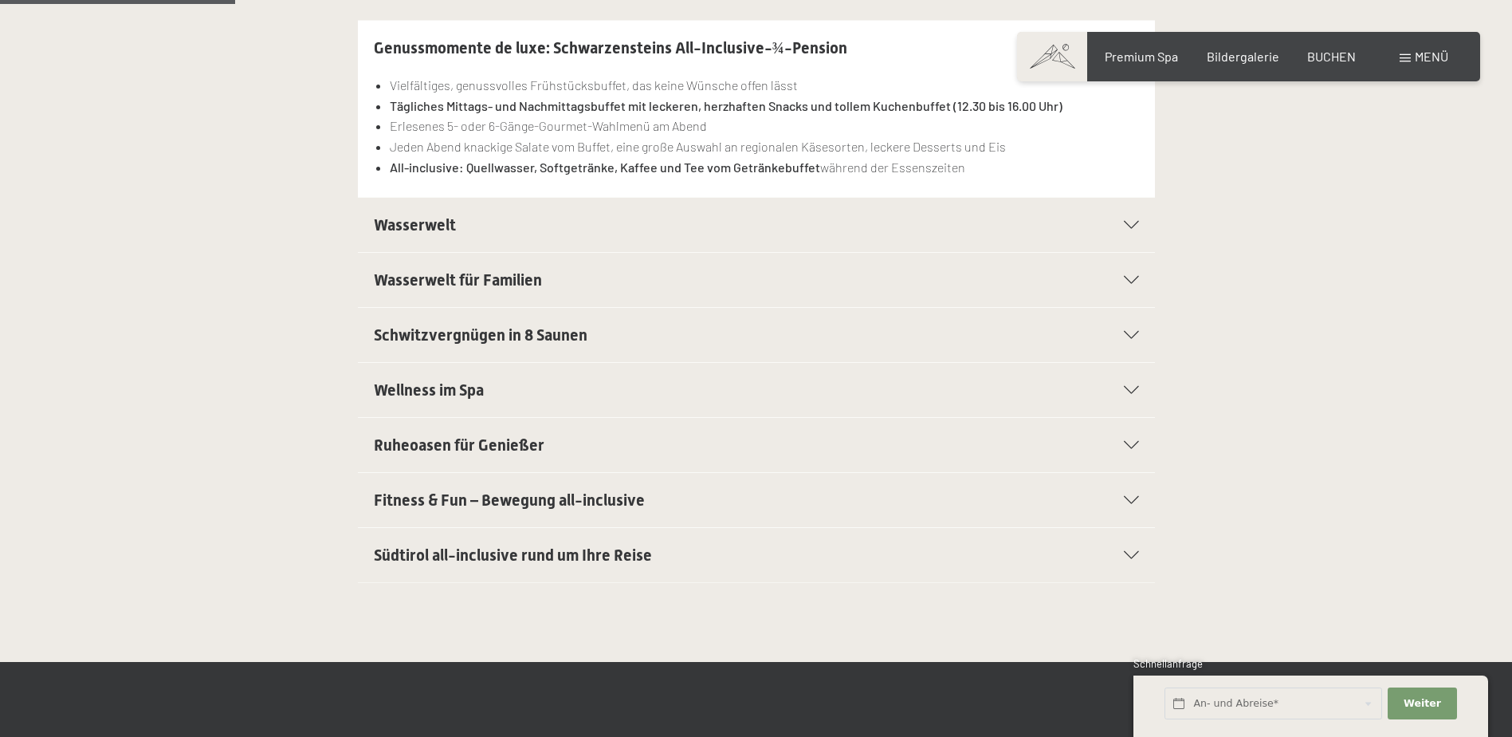
click at [552, 272] on h2 "Wasserwelt für Familien" at bounding box center [718, 280] width 689 height 22
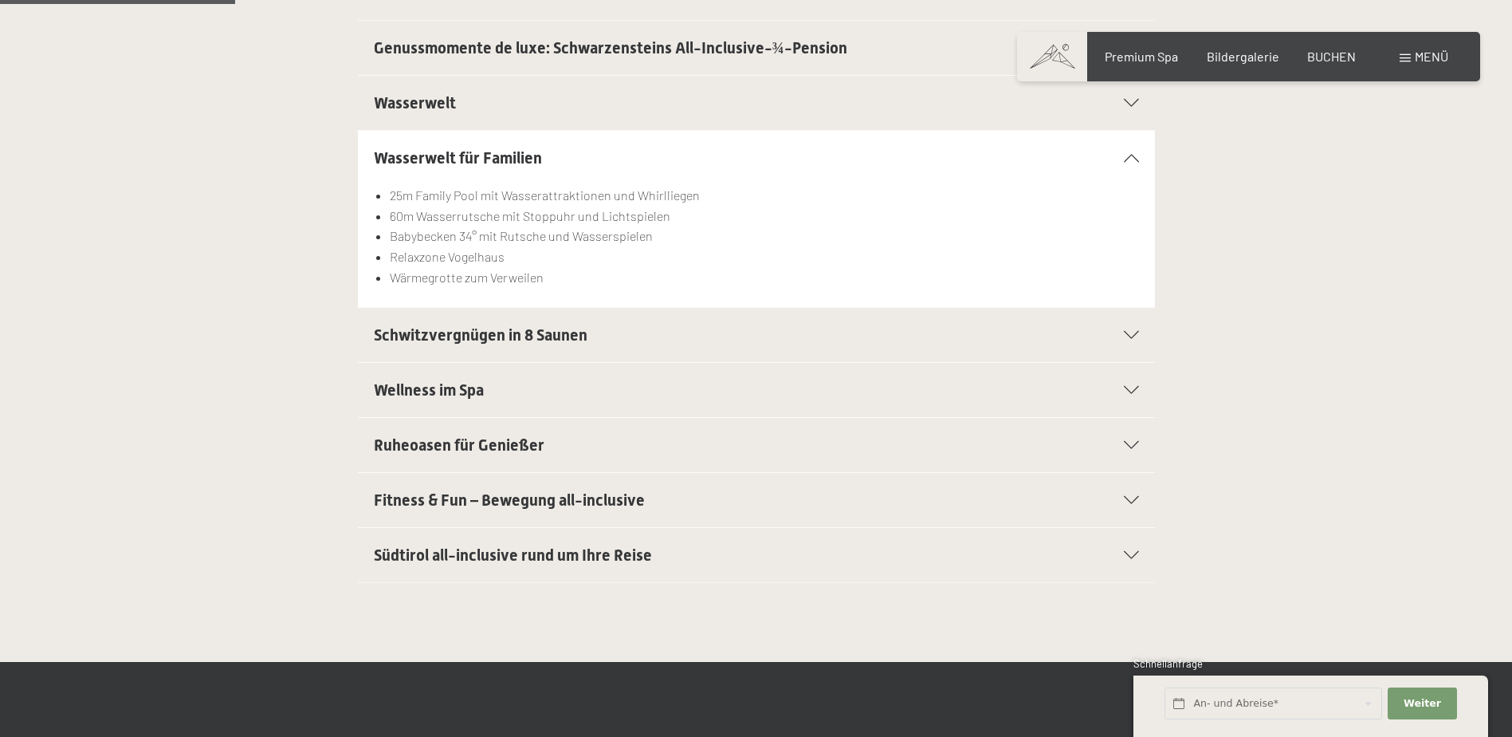
click at [536, 507] on span "Fitness & Fun – Bewegung all-inclusive" at bounding box center [509, 499] width 271 height 19
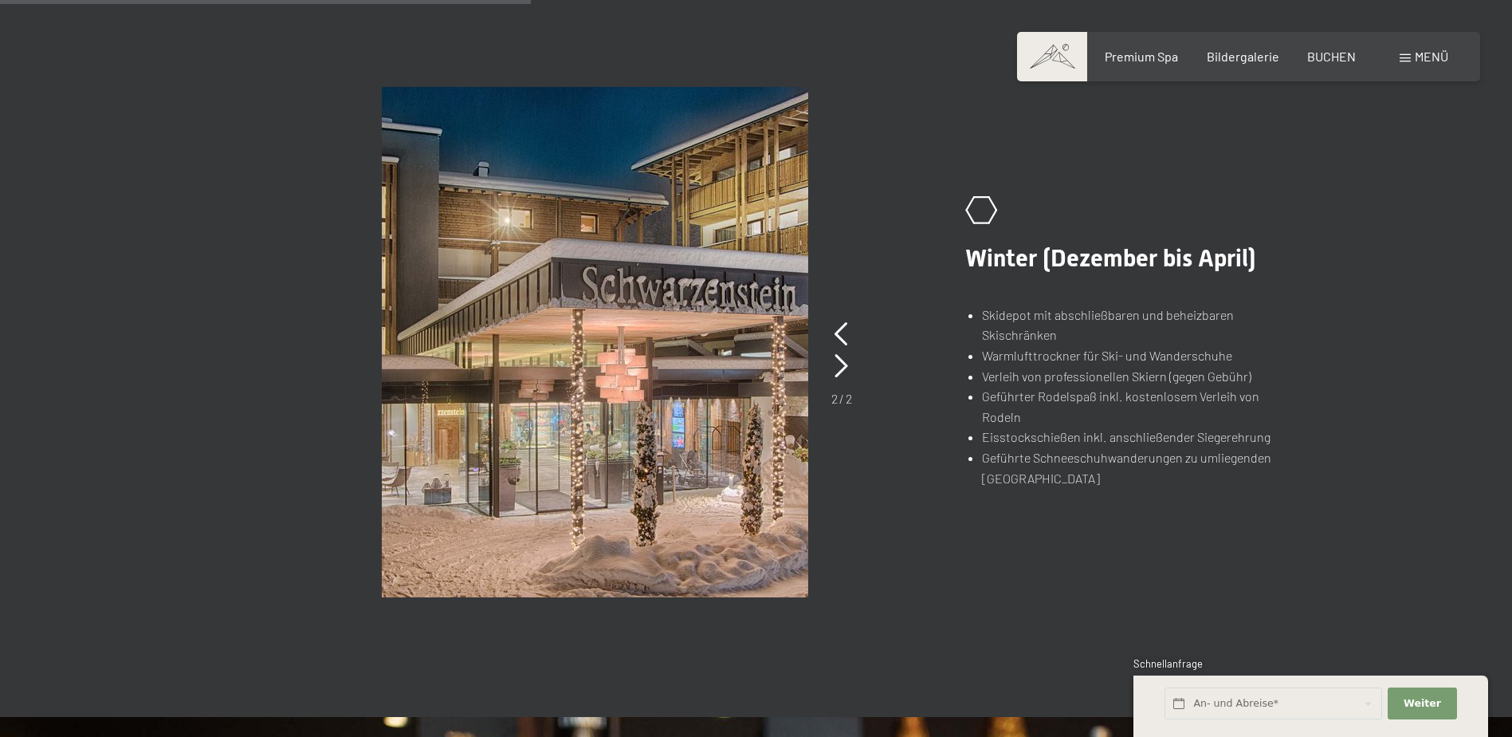
scroll to position [1276, 0]
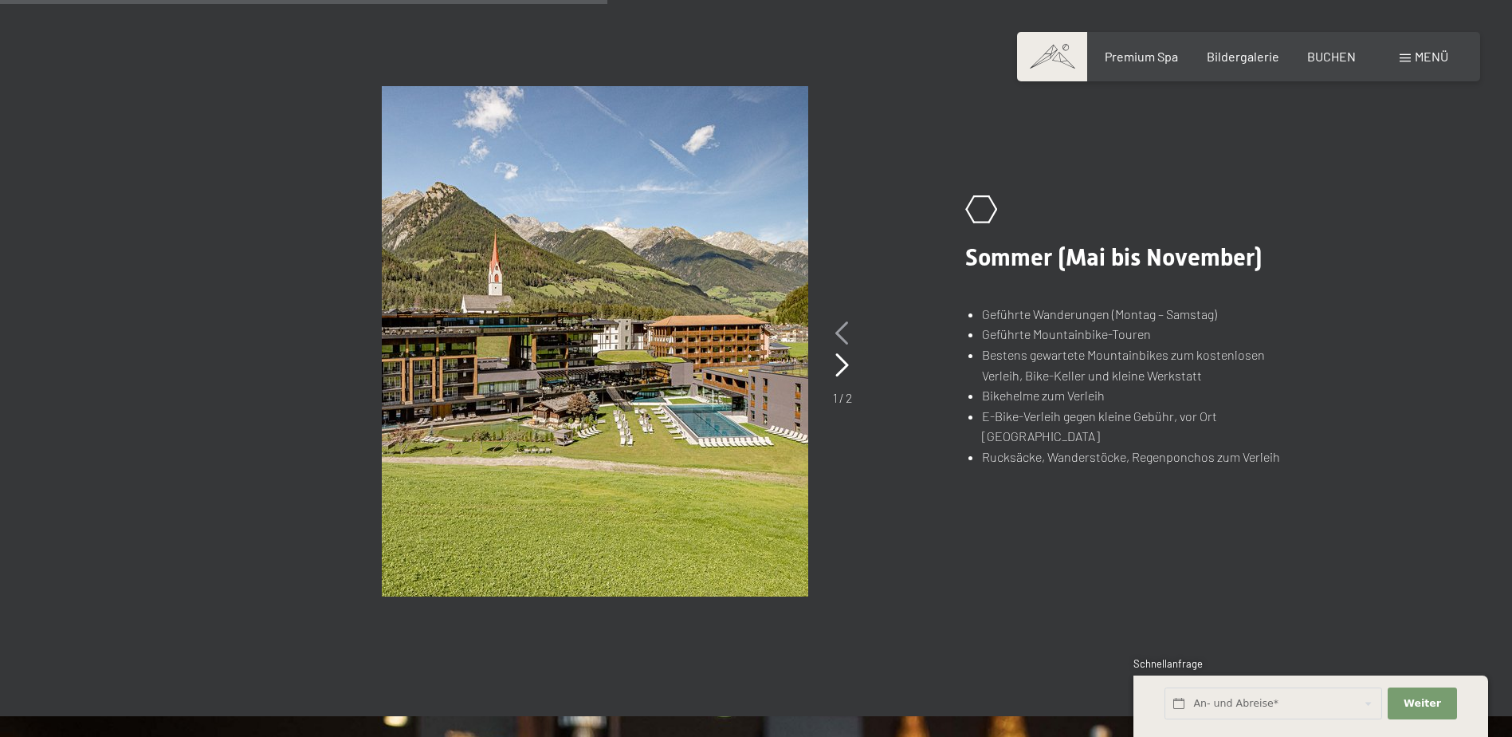
click at [839, 331] on icon at bounding box center [842, 333] width 14 height 24
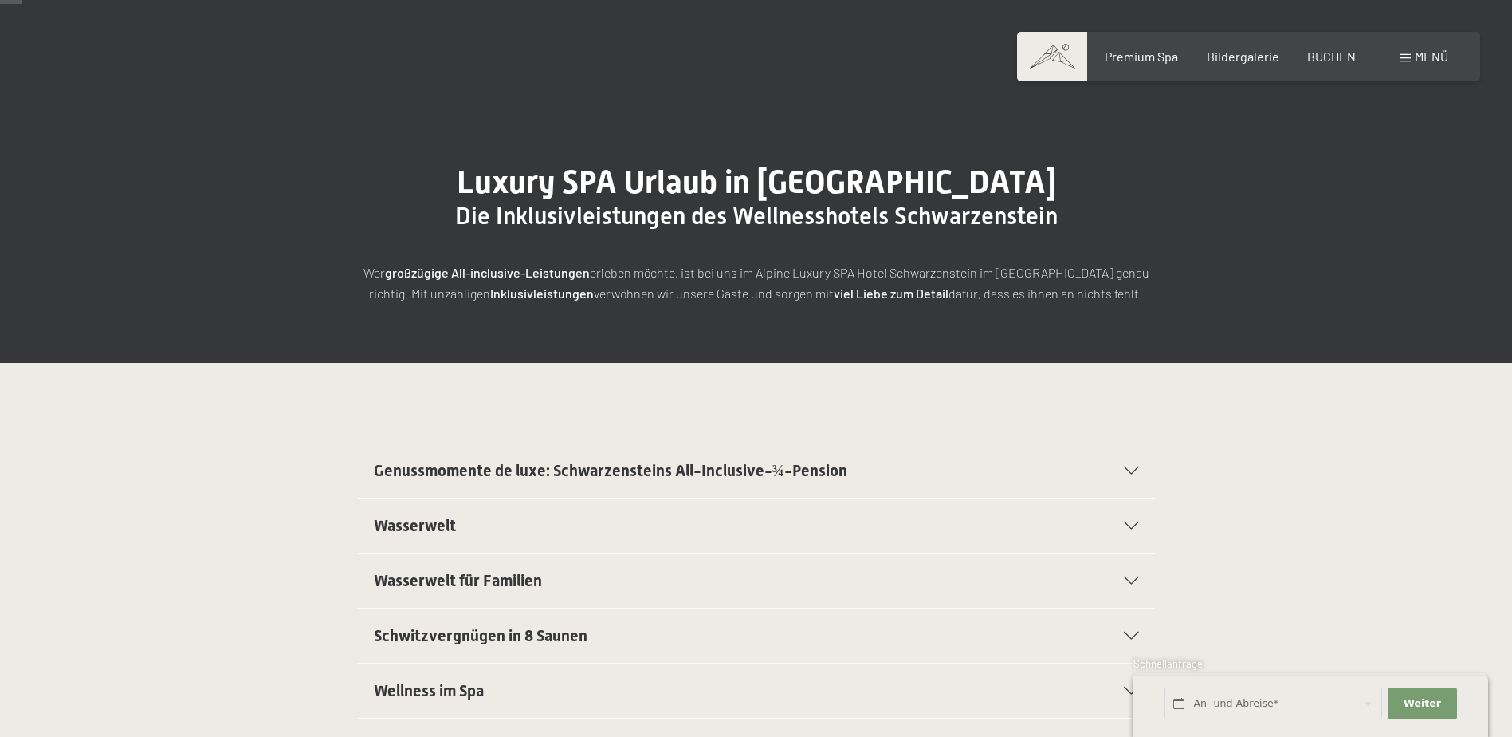
scroll to position [0, 0]
